Goal: Navigation & Orientation: Find specific page/section

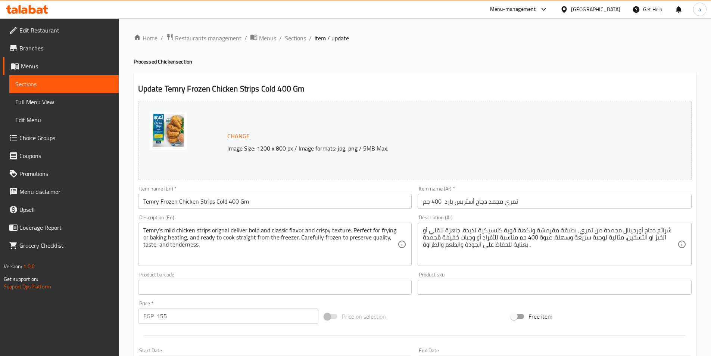
click at [225, 35] on span "Restaurants management" at bounding box center [208, 38] width 66 height 9
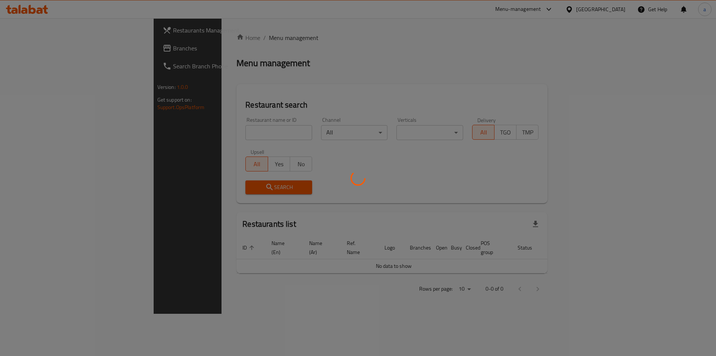
click at [44, 56] on div at bounding box center [358, 178] width 716 height 356
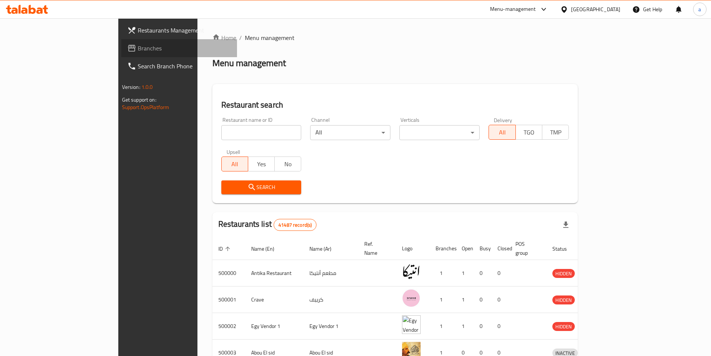
click at [121, 53] on link "Branches" at bounding box center [179, 48] width 116 height 18
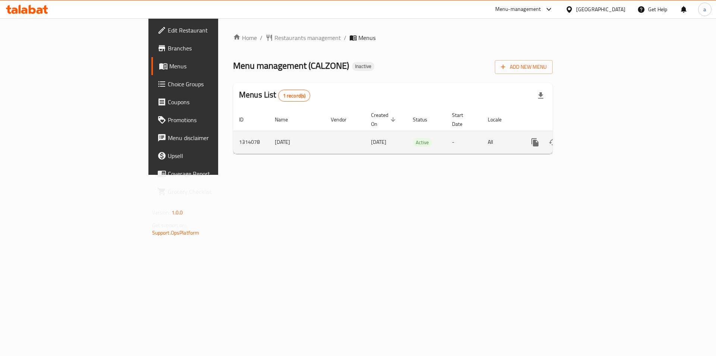
click at [594, 138] on icon "enhanced table" at bounding box center [589, 142] width 9 height 9
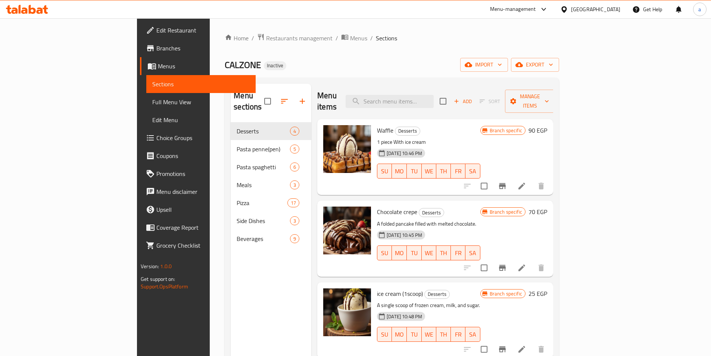
click at [156, 136] on span "Choice Groups" at bounding box center [202, 137] width 93 height 9
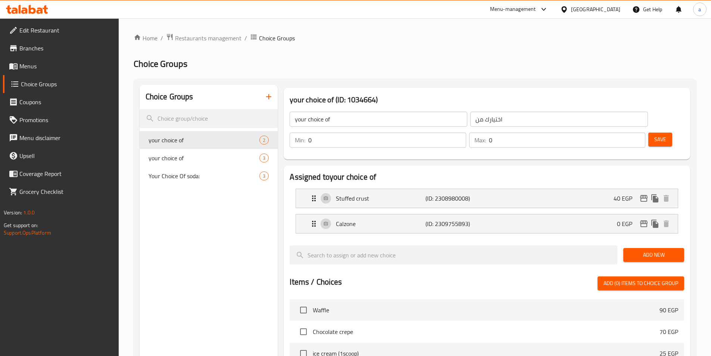
click at [204, 117] on div "Home / Restaurants management / Choice Groups Choice Groups Choice Groups your …" at bounding box center [415, 304] width 562 height 543
click at [204, 117] on input "search" at bounding box center [209, 118] width 138 height 19
paste input "your choice of"
type input "your choice of"
click at [193, 41] on span "Restaurants management" at bounding box center [208, 38] width 66 height 9
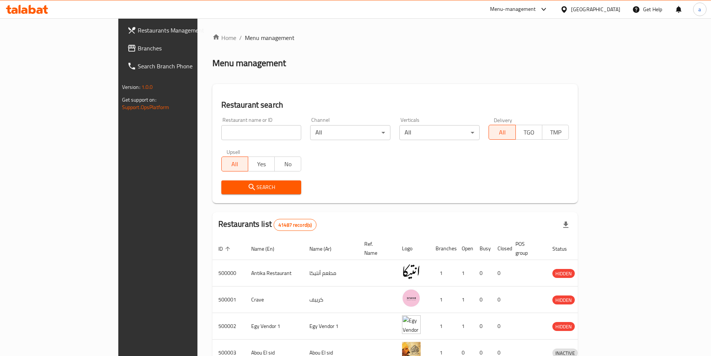
click at [221, 139] on input "search" at bounding box center [261, 132] width 80 height 15
paste input "748129"
type input "748129"
click at [121, 40] on link "Branches" at bounding box center [179, 48] width 116 height 18
